Goal: Complete application form: Complete application form

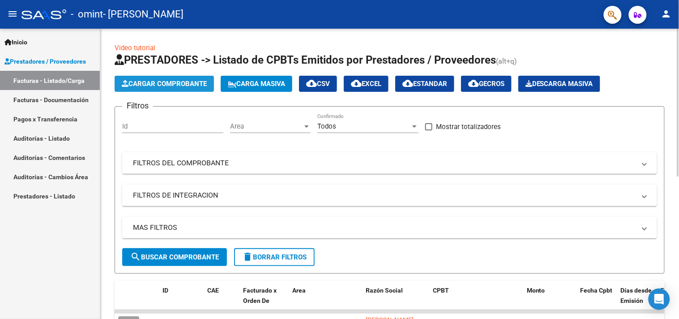
click at [191, 86] on span "Cargar Comprobante" at bounding box center [164, 84] width 85 height 8
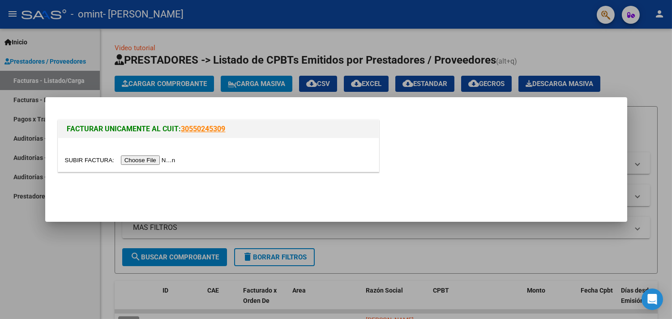
click at [165, 158] on input "file" at bounding box center [121, 159] width 113 height 9
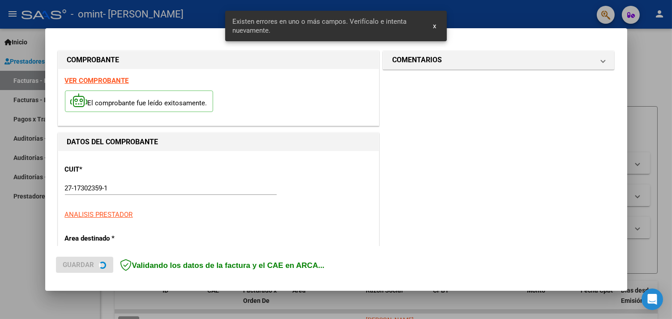
scroll to position [208, 0]
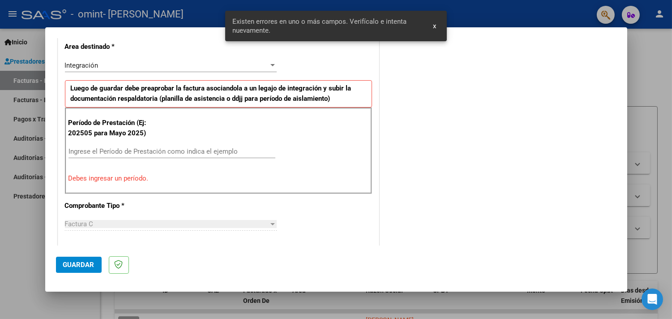
click at [182, 149] on input "Ingrese el Período de Prestación como indica el ejemplo" at bounding box center [171, 151] width 207 height 8
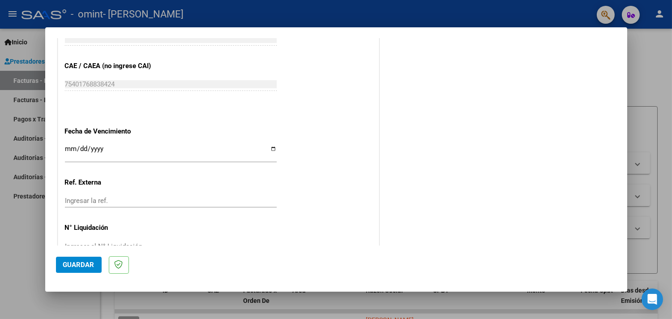
scroll to position [580, 0]
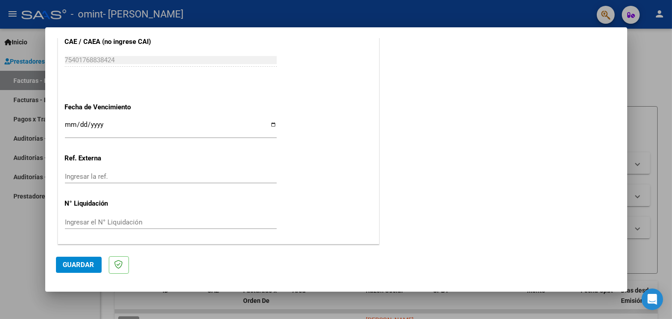
type input "202509"
click at [72, 263] on span "Guardar" at bounding box center [78, 264] width 31 height 8
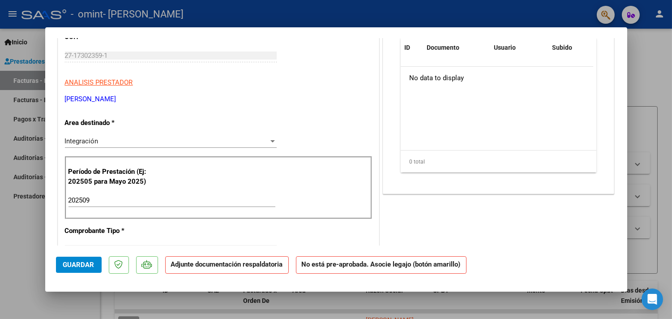
scroll to position [0, 0]
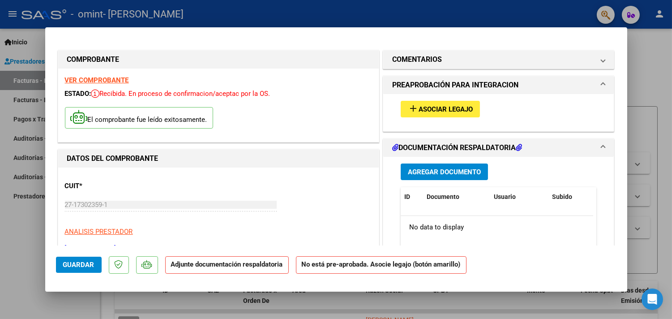
click at [454, 105] on span "Asociar Legajo" at bounding box center [445, 109] width 54 height 8
click at [442, 173] on span "Agregar Documento" at bounding box center [444, 172] width 73 height 8
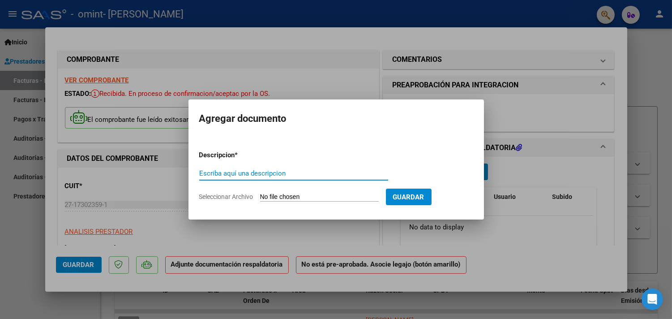
click at [323, 170] on input "Escriba aquí una descripcion" at bounding box center [293, 173] width 189 height 8
click at [347, 196] on input "Seleccionar Archivo" at bounding box center [319, 197] width 119 height 9
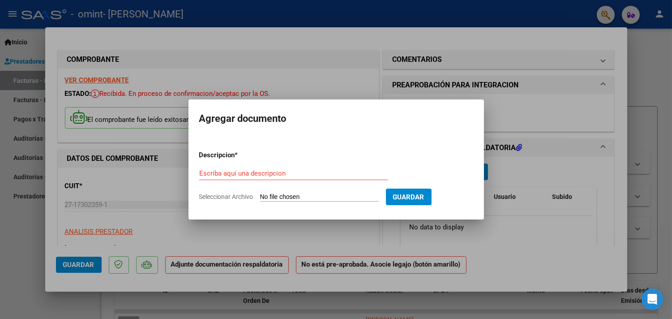
type input "C:\fakepath\Planilla asistencia [PERSON_NAME] A [DATE].pdf"
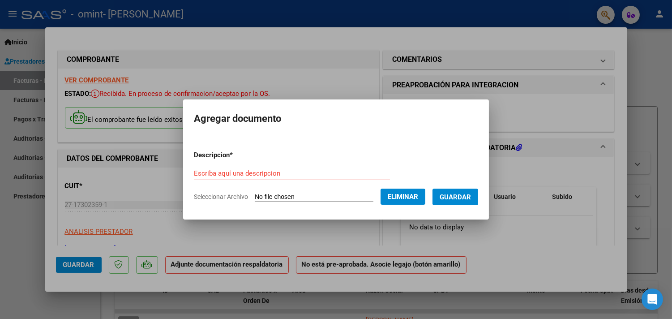
click at [300, 172] on input "Escriba aquí una descripcion" at bounding box center [292, 173] width 196 height 8
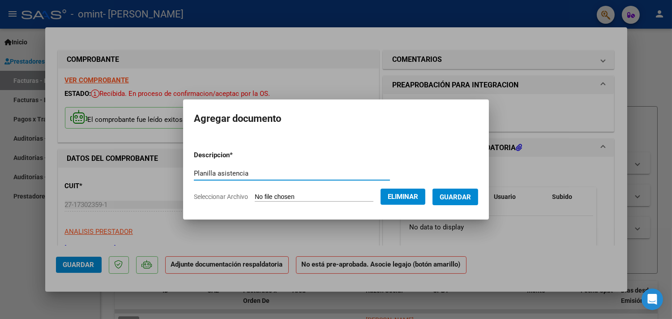
type input "Planilla asistencia"
click at [466, 195] on span "Guardar" at bounding box center [454, 197] width 31 height 8
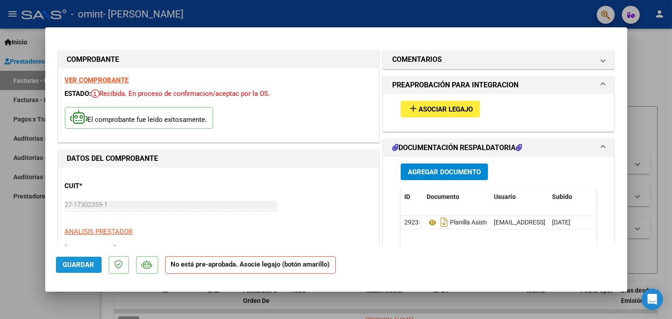
click at [70, 265] on span "Guardar" at bounding box center [78, 264] width 31 height 8
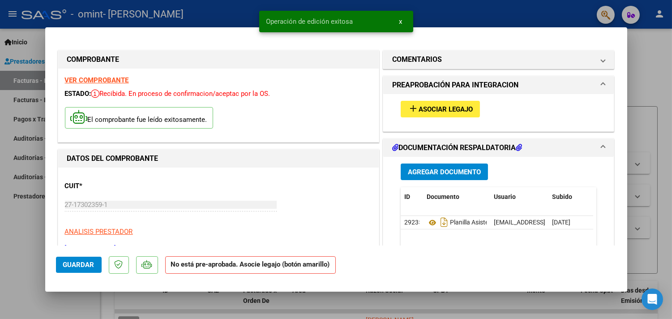
click at [661, 89] on div at bounding box center [336, 159] width 672 height 319
type input "$ 0,00"
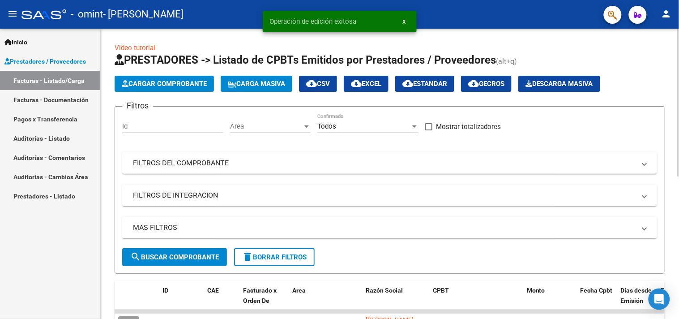
scroll to position [149, 0]
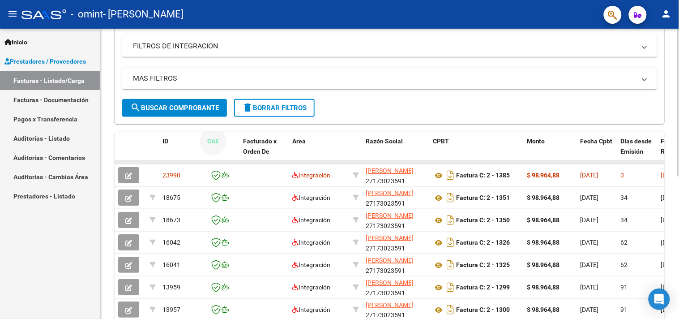
drag, startPoint x: 232, startPoint y: 159, endPoint x: 399, endPoint y: 162, distance: 167.4
click at [399, 162] on div "ID CAE Facturado x Orden De Area Razón Social CPBT Monto Fecha Cpbt Días desde …" at bounding box center [390, 273] width 550 height 282
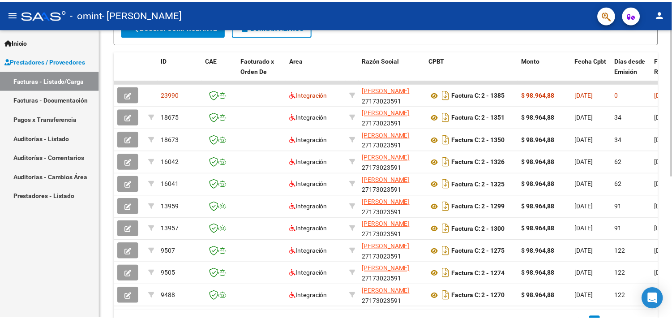
scroll to position [30, 0]
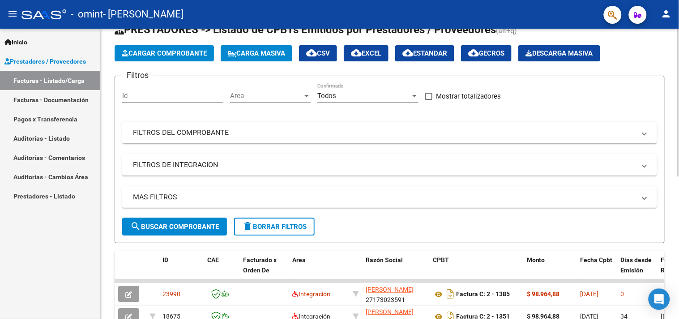
click at [168, 52] on span "Cargar Comprobante" at bounding box center [164, 53] width 85 height 8
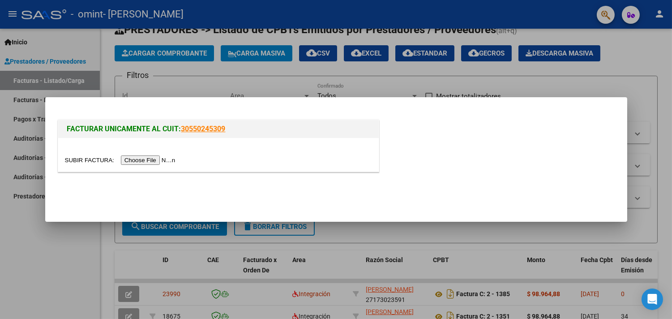
click at [148, 162] on input "file" at bounding box center [121, 159] width 113 height 9
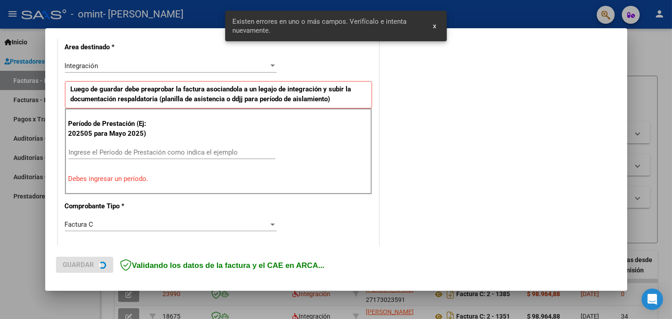
scroll to position [257, 0]
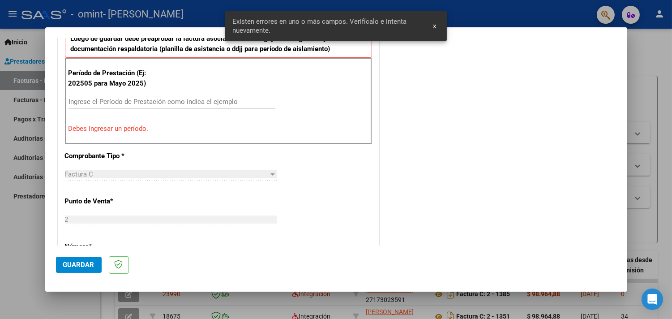
click at [115, 105] on input "Ingrese el Período de Prestación como indica el ejemplo" at bounding box center [171, 102] width 207 height 8
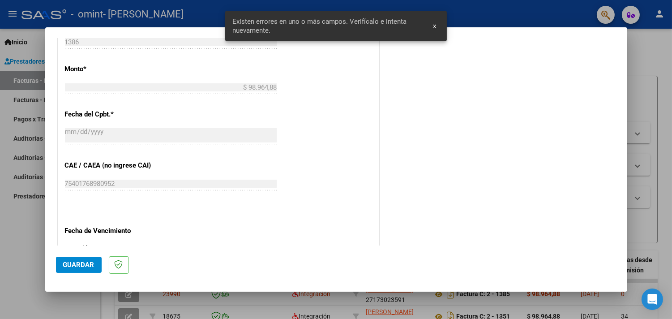
scroll to position [580, 0]
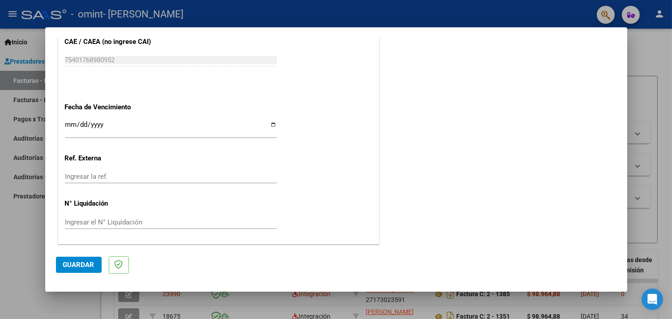
type input "202509"
click at [74, 263] on span "Guardar" at bounding box center [78, 264] width 31 height 8
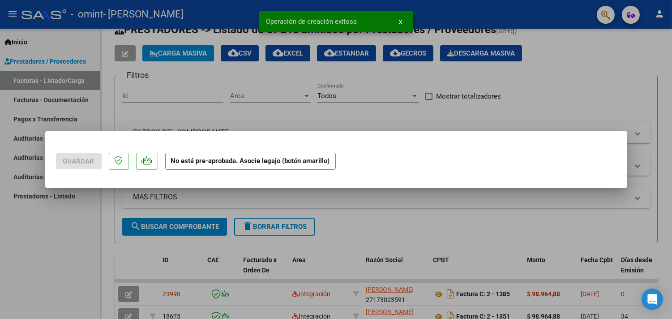
scroll to position [0, 0]
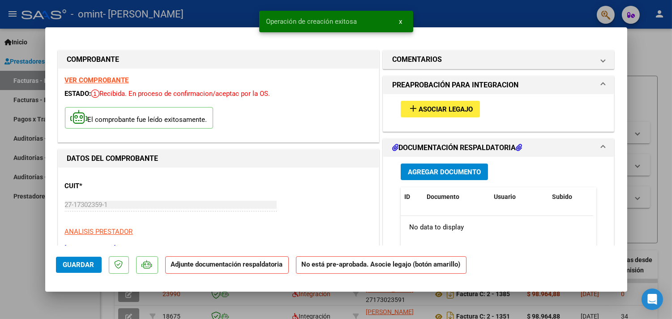
click at [426, 168] on span "Agregar Documento" at bounding box center [444, 172] width 73 height 8
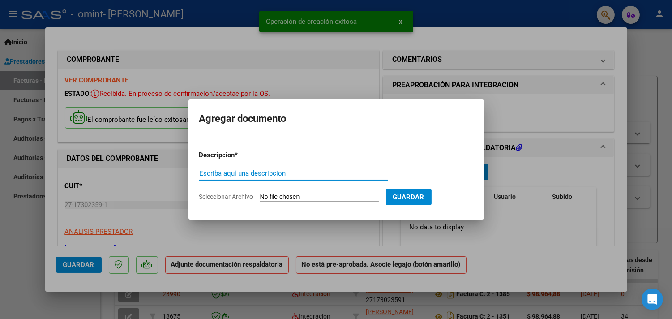
click at [307, 195] on input "Seleccionar Archivo" at bounding box center [319, 197] width 119 height 9
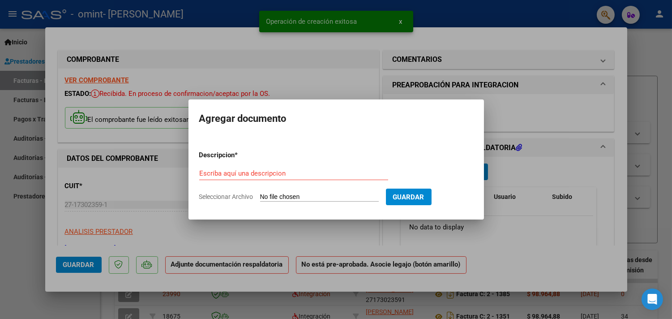
type input "C:\fakepath\Planilla asistencia [PERSON_NAME] P [DATE].pdf"
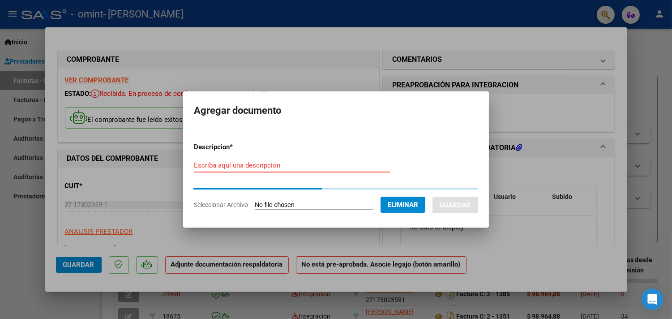
click at [349, 166] on input "Escriba aquí una descripcion" at bounding box center [292, 165] width 196 height 8
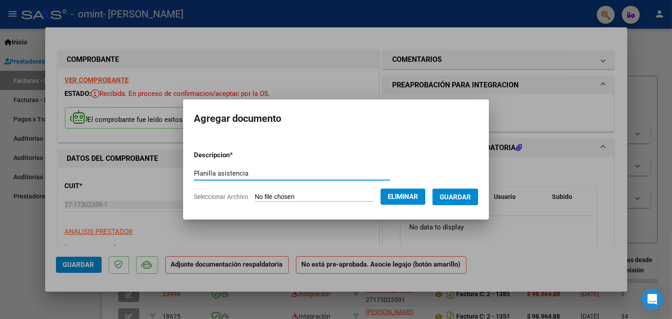
type input "Planilla asistencia"
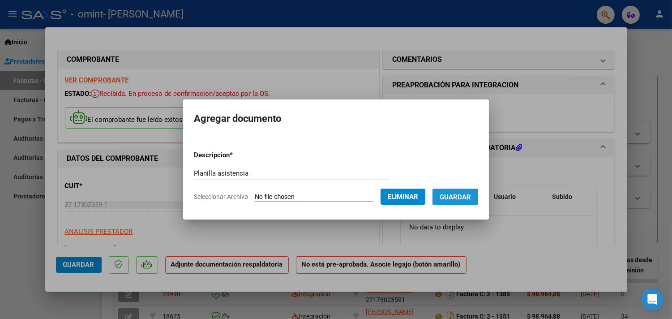
click at [469, 200] on span "Guardar" at bounding box center [454, 197] width 31 height 8
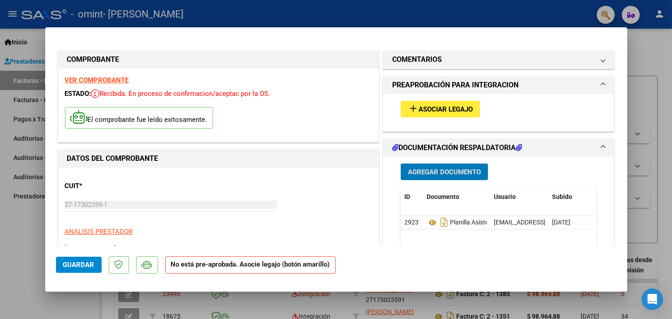
click at [464, 111] on span "Asociar Legajo" at bounding box center [445, 109] width 54 height 8
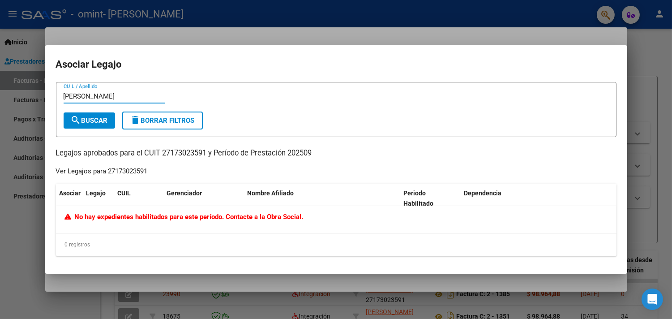
type input "[PERSON_NAME]"
click at [95, 114] on button "search Buscar" at bounding box center [89, 120] width 51 height 16
click at [330, 40] on div at bounding box center [336, 159] width 672 height 319
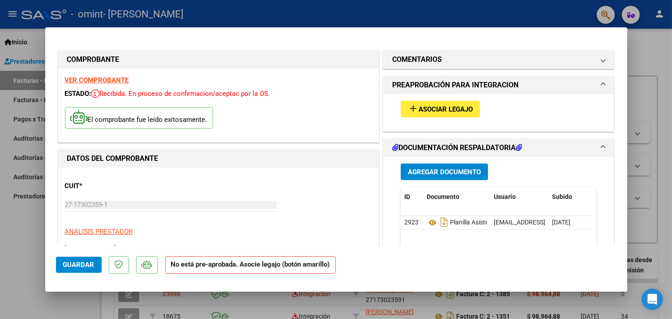
click at [72, 265] on span "Guardar" at bounding box center [78, 264] width 31 height 8
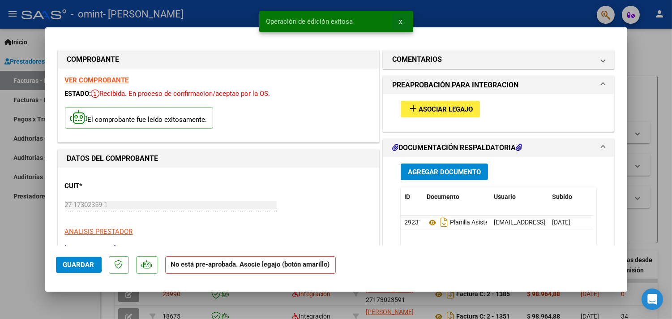
click at [401, 24] on span "x" at bounding box center [400, 21] width 3 height 8
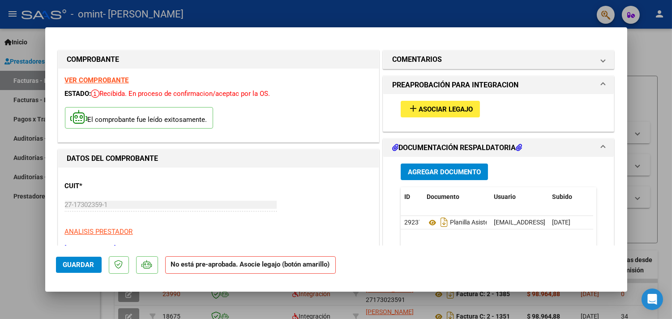
click at [422, 10] on div at bounding box center [336, 159] width 672 height 319
type input "$ 0,00"
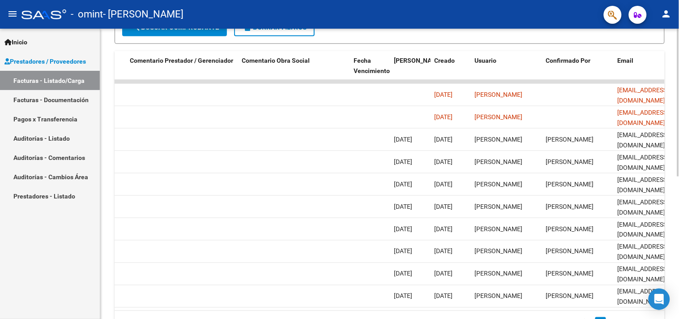
scroll to position [0, 1336]
